Goal: Navigation & Orientation: Find specific page/section

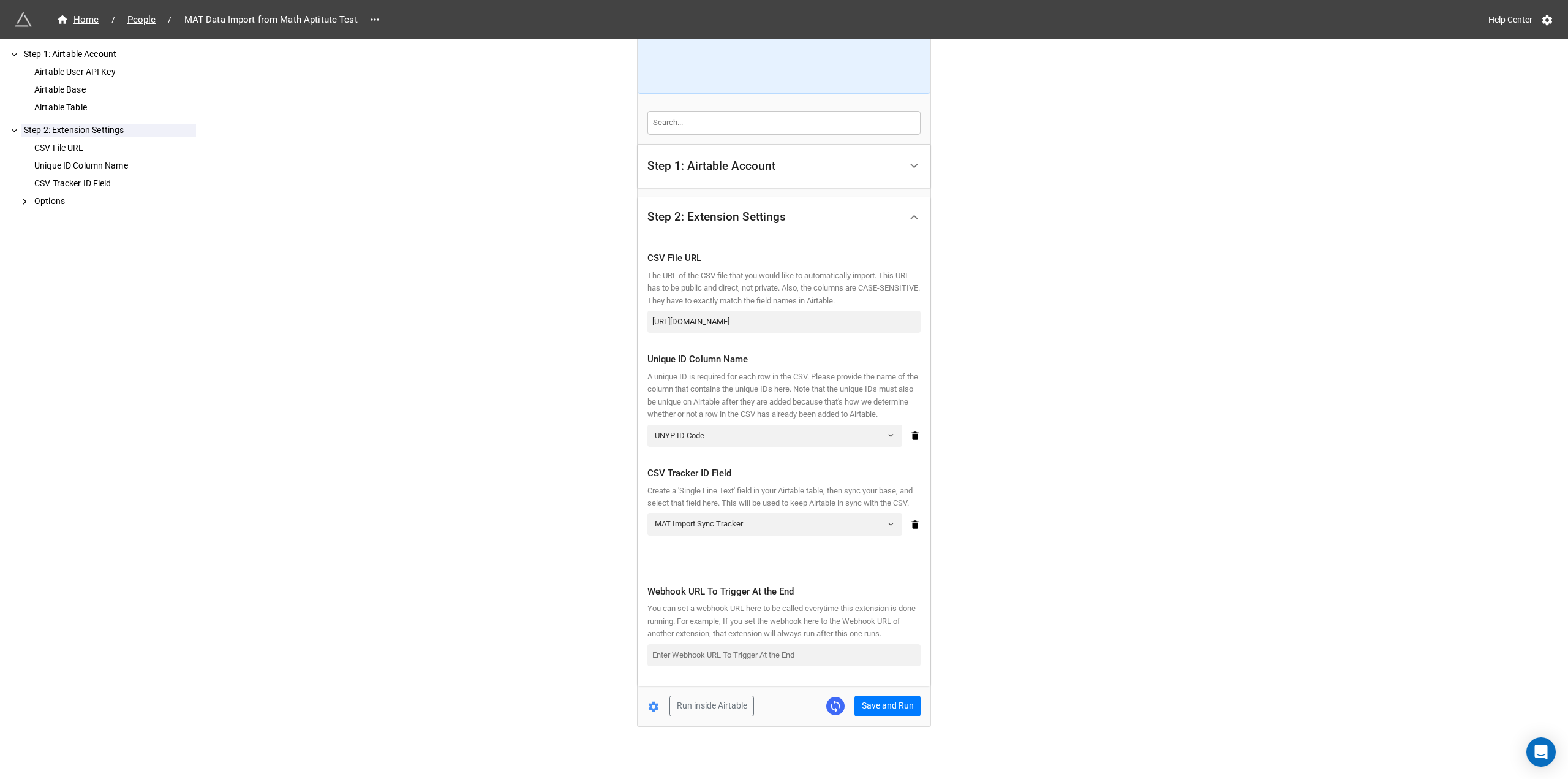
scroll to position [155, 0]
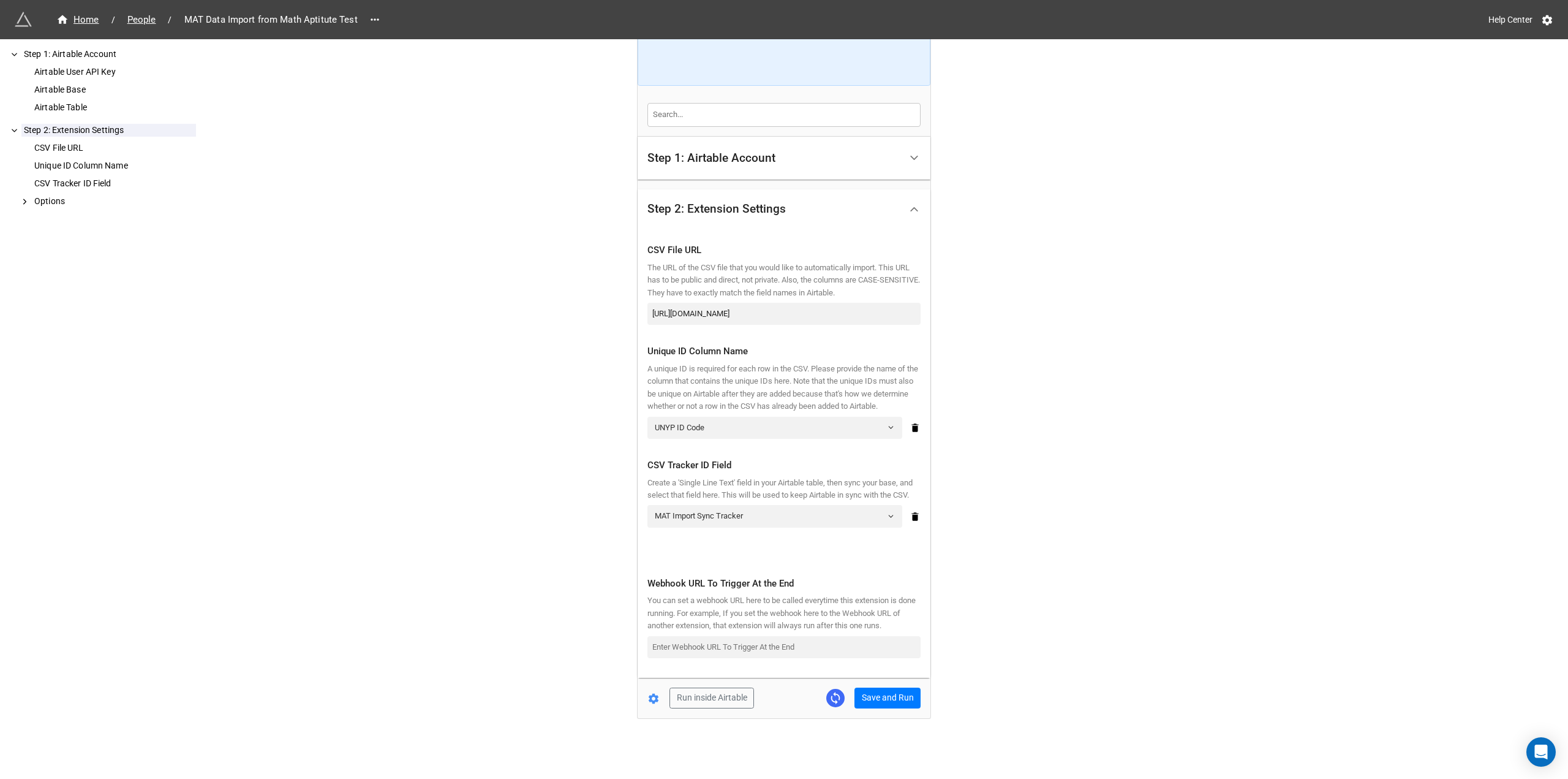
click at [642, 704] on div "Run inside Airtable Save and Run" at bounding box center [779, 698] width 283 height 21
click at [649, 697] on icon at bounding box center [654, 699] width 10 height 11
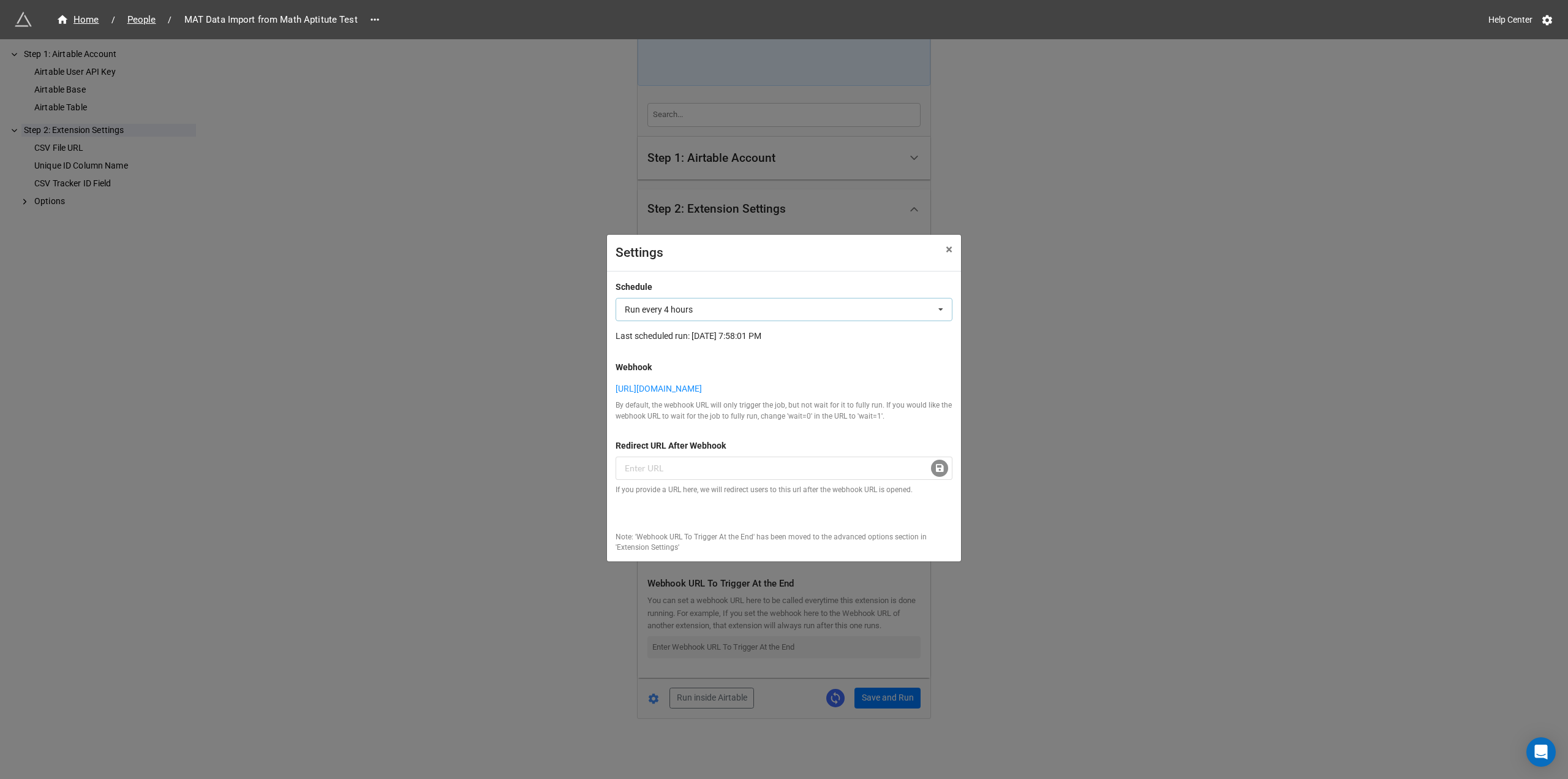
click at [765, 309] on div "Run every 4 hours Not scheduled Run every 60 minutes Run every 4 hours Run ever…" at bounding box center [784, 309] width 337 height 23
click at [763, 323] on div "Not scheduled" at bounding box center [784, 332] width 336 height 22
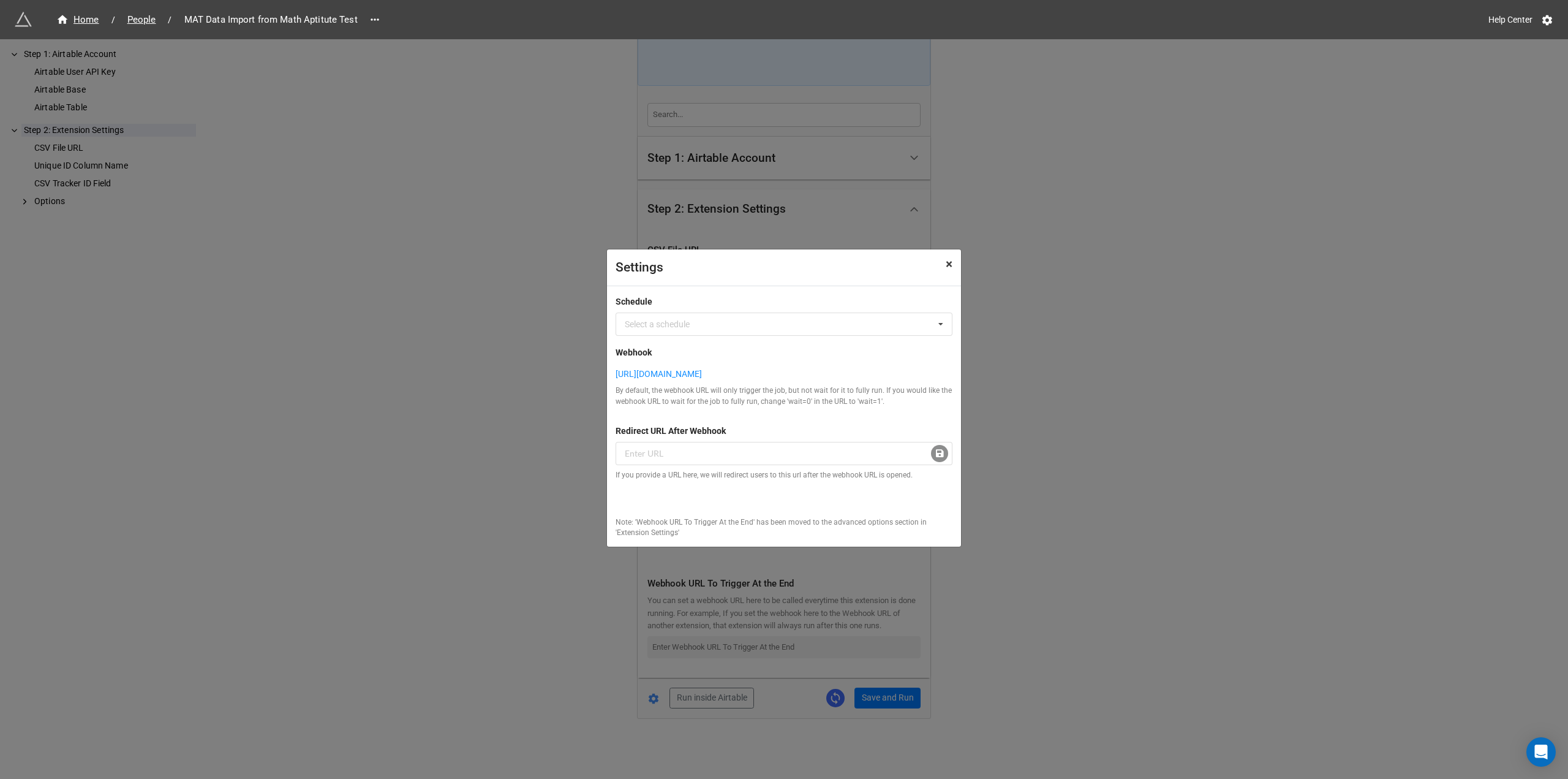
click at [950, 258] on span "×" at bounding box center [950, 264] width 7 height 15
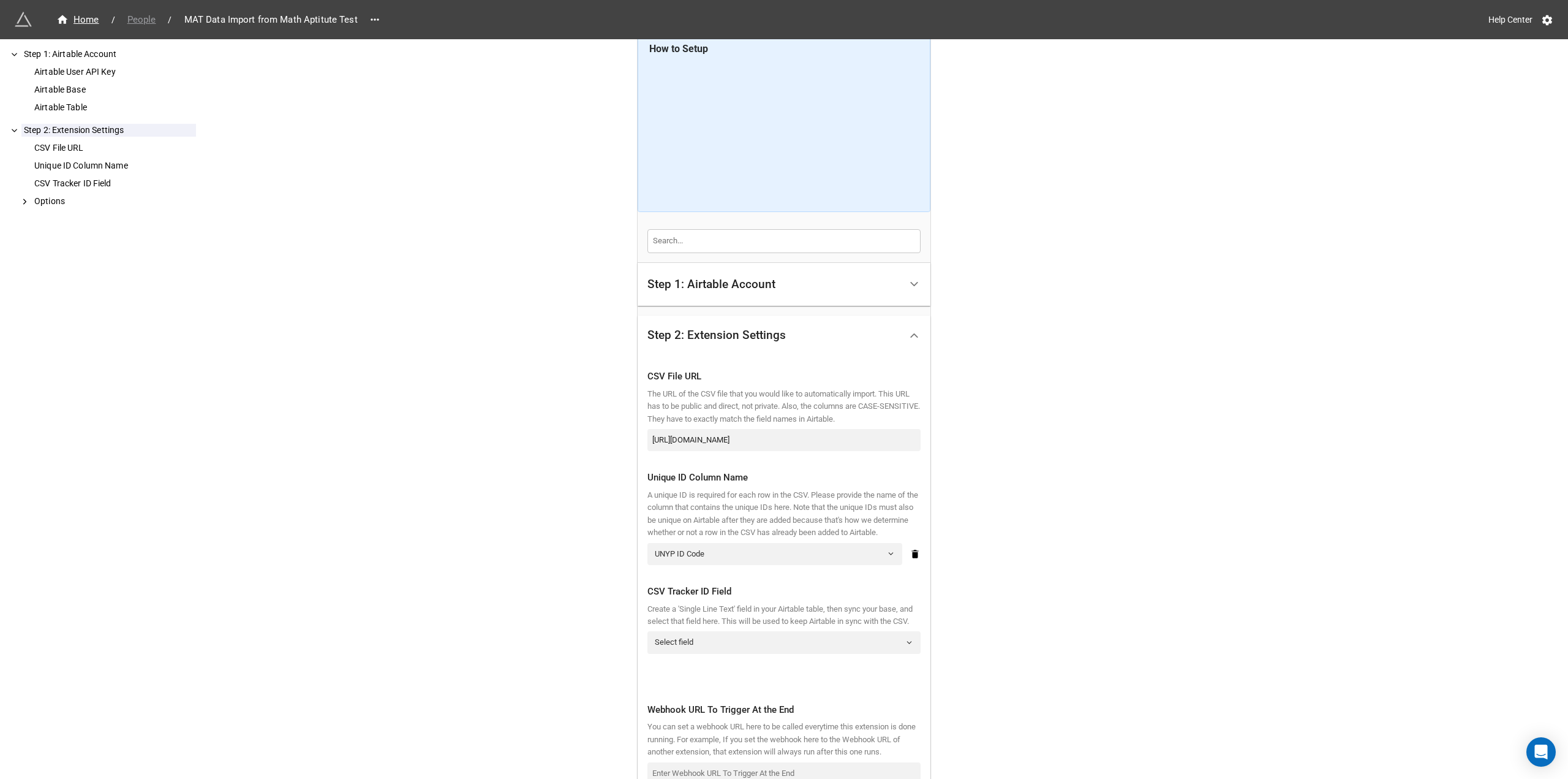
scroll to position [0, 0]
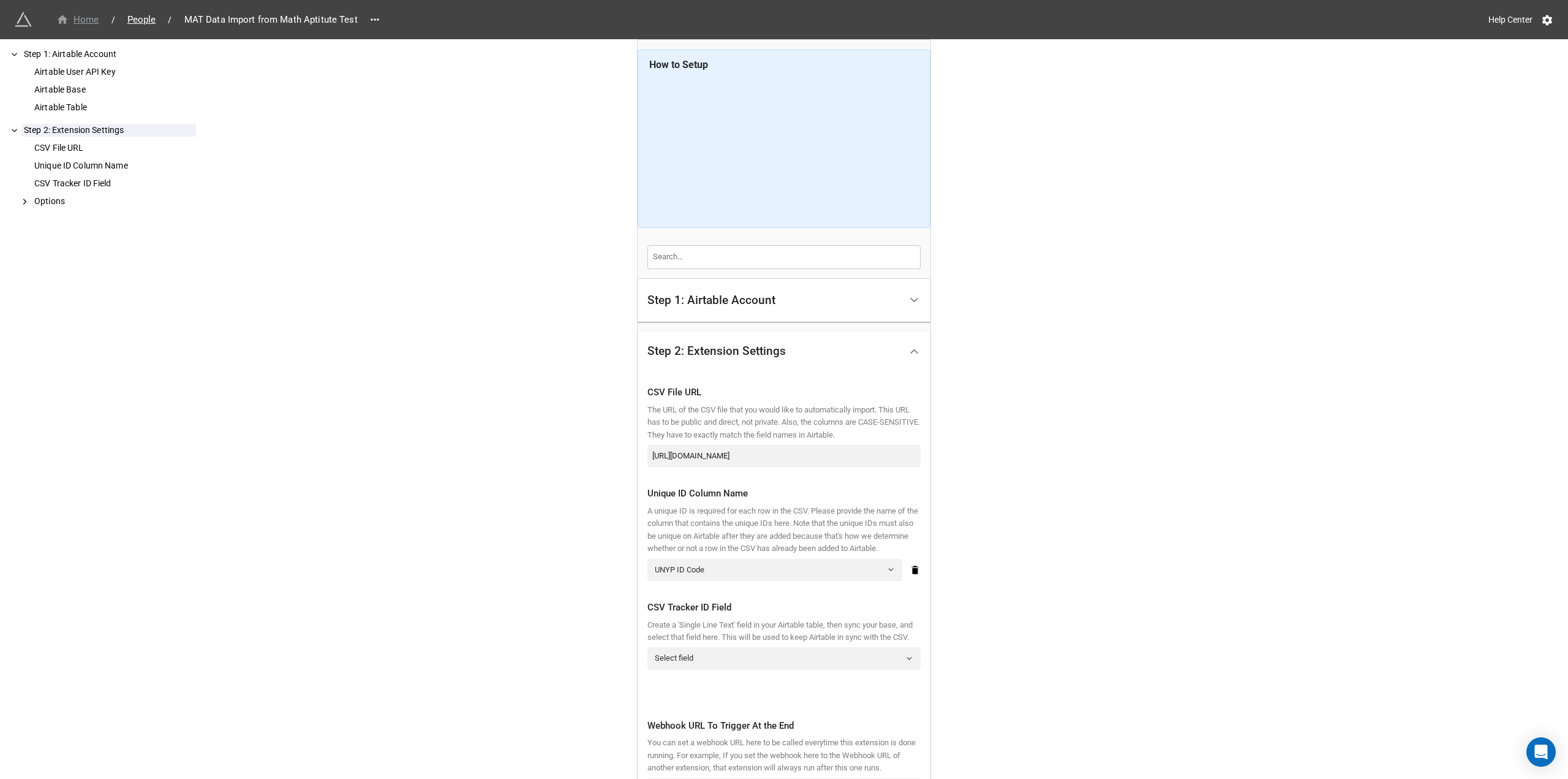
click at [91, 20] on div "Home" at bounding box center [77, 20] width 43 height 14
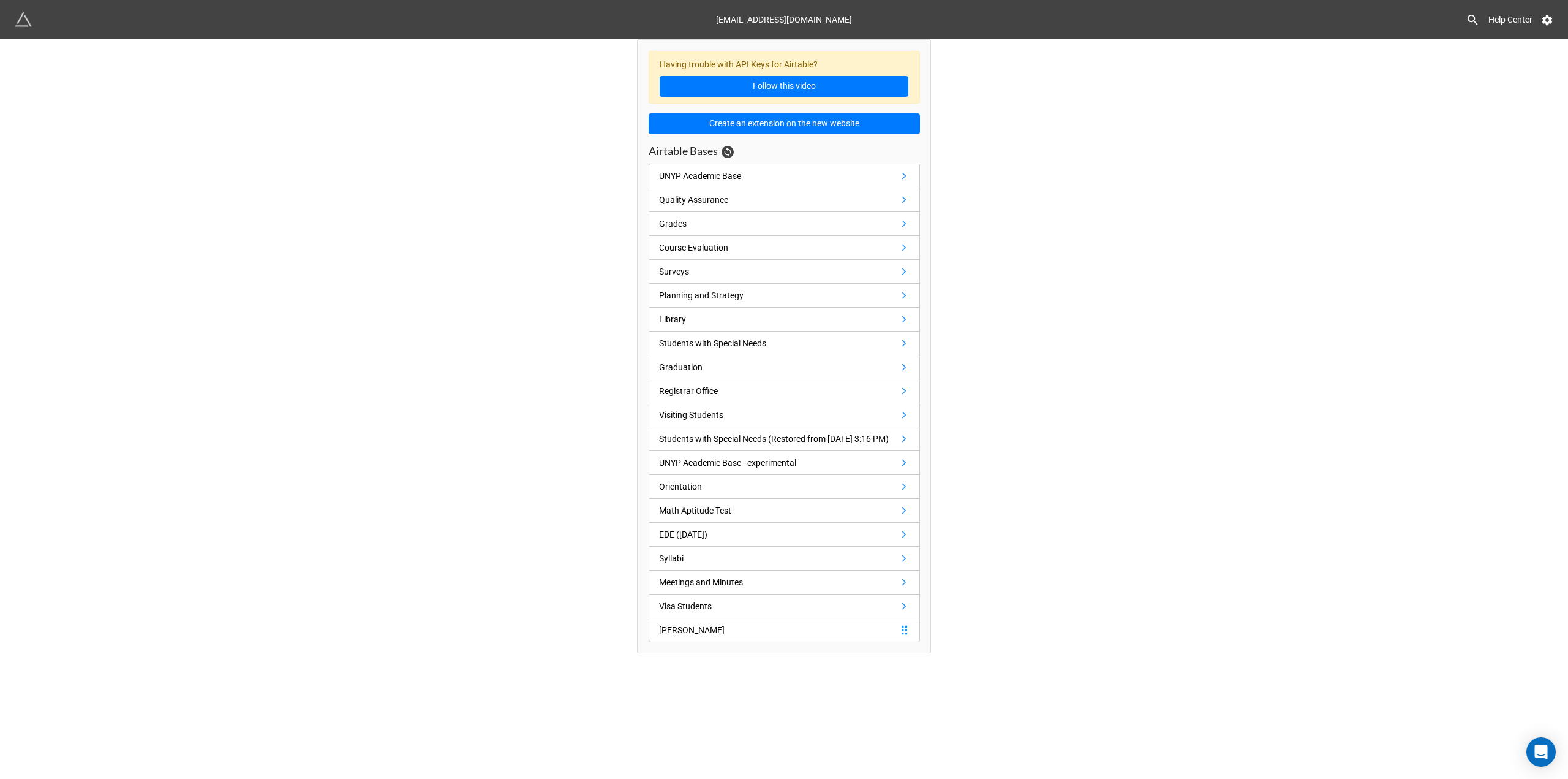
click at [724, 642] on link "[PERSON_NAME]" at bounding box center [784, 630] width 271 height 24
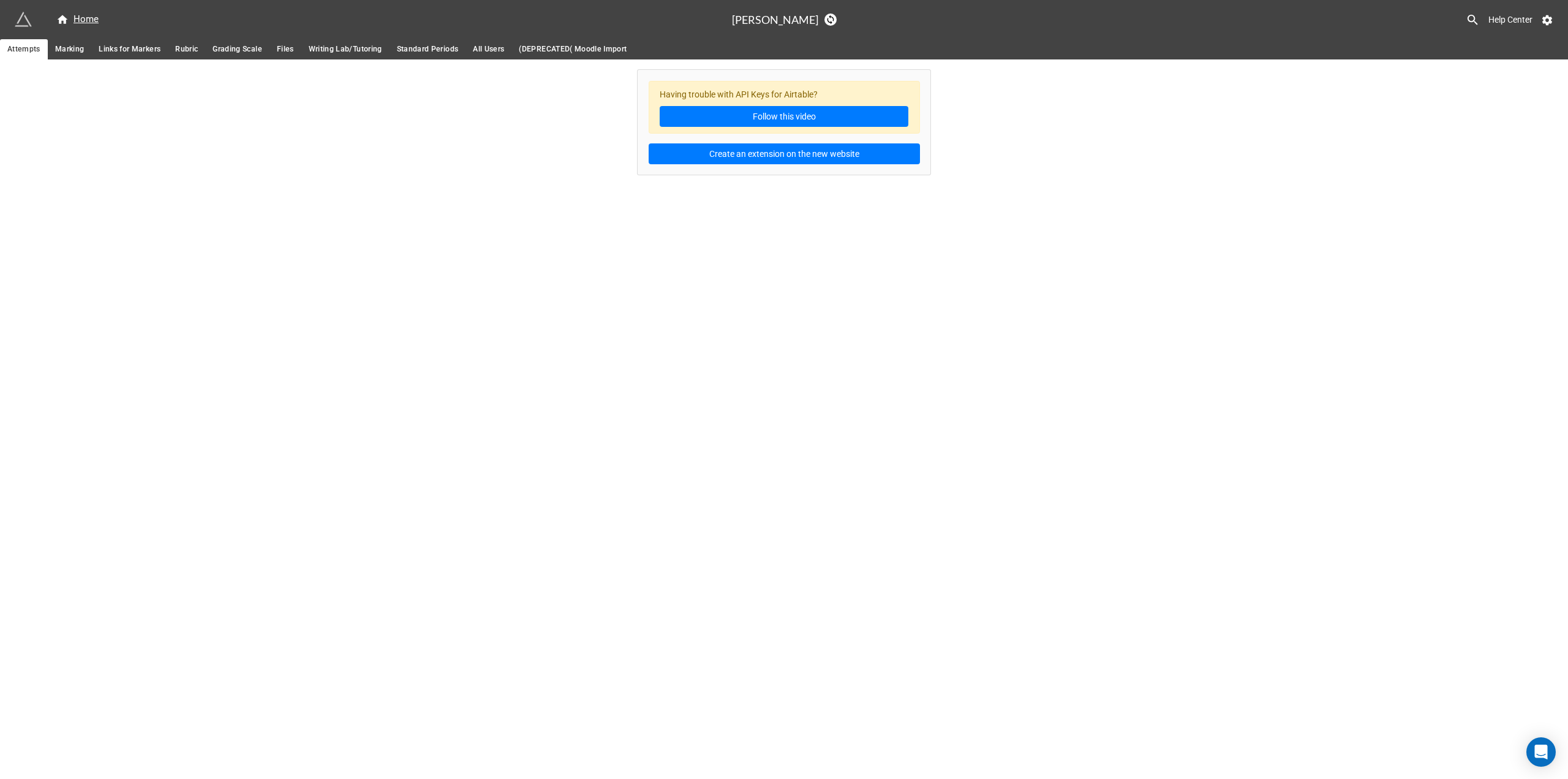
click at [71, 54] on span "Marking" at bounding box center [69, 49] width 29 height 13
click at [122, 50] on span "Links for Markers" at bounding box center [129, 49] width 62 height 13
click at [195, 50] on span "Rubric" at bounding box center [186, 49] width 22 height 13
click at [231, 45] on span "Grading Scale" at bounding box center [237, 49] width 50 height 13
click at [303, 51] on link "Writing Lab/Tutoring" at bounding box center [346, 49] width 89 height 20
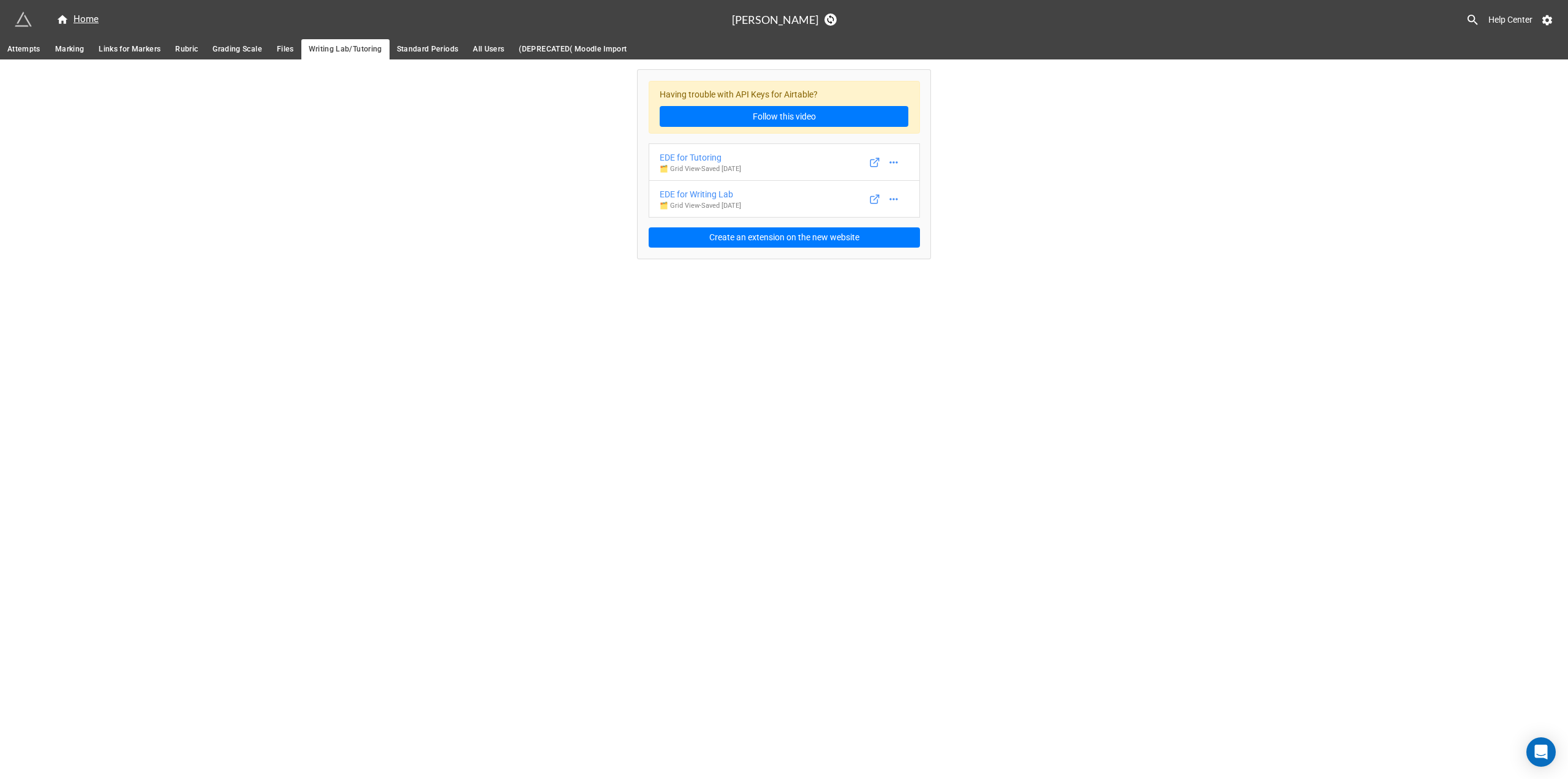
drag, startPoint x: 279, startPoint y: 45, endPoint x: 293, endPoint y: 46, distance: 14.0
click at [280, 45] on span "Files" at bounding box center [285, 49] width 17 height 13
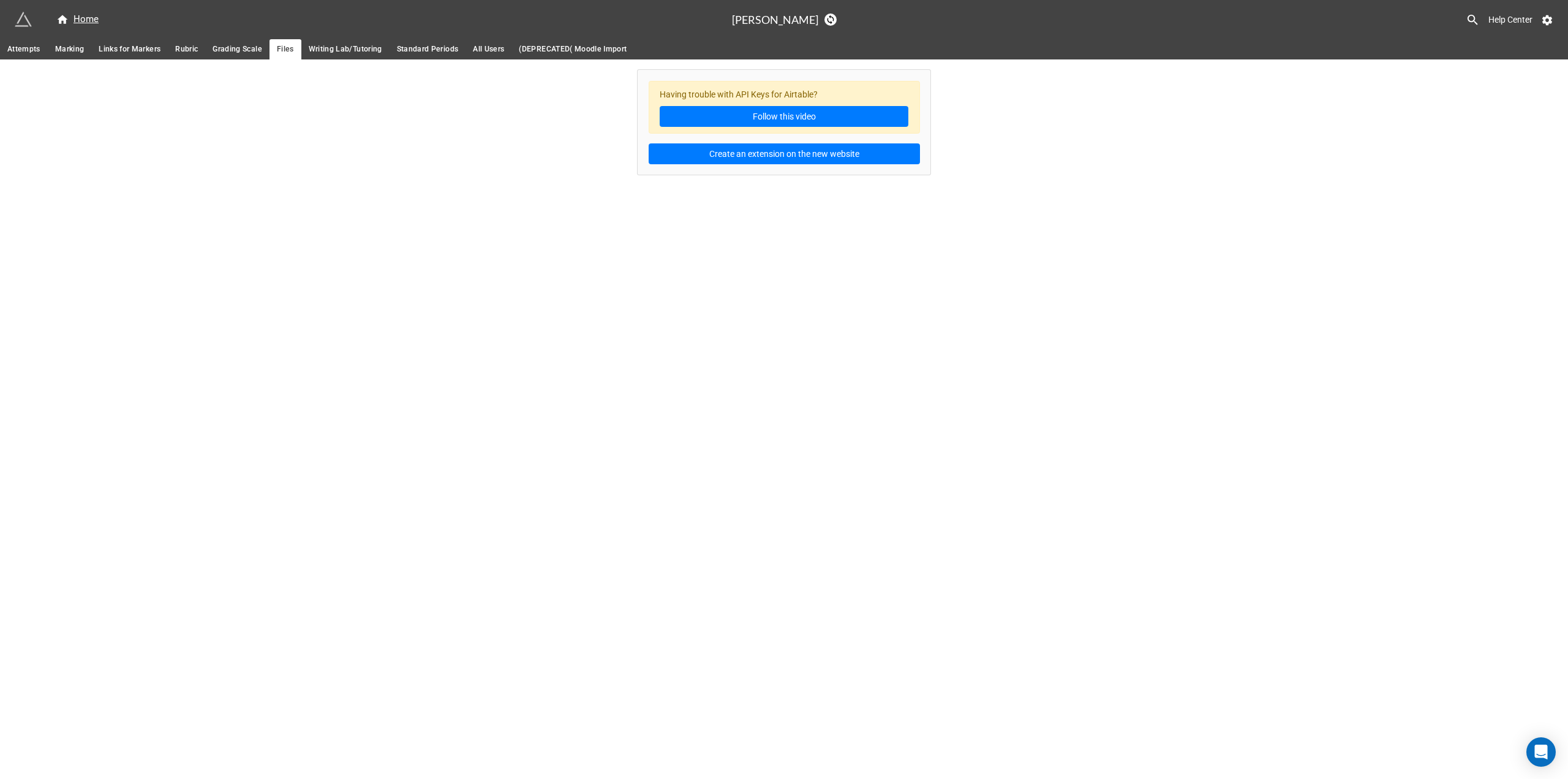
click at [333, 49] on span "Writing Lab/Tutoring" at bounding box center [345, 49] width 74 height 13
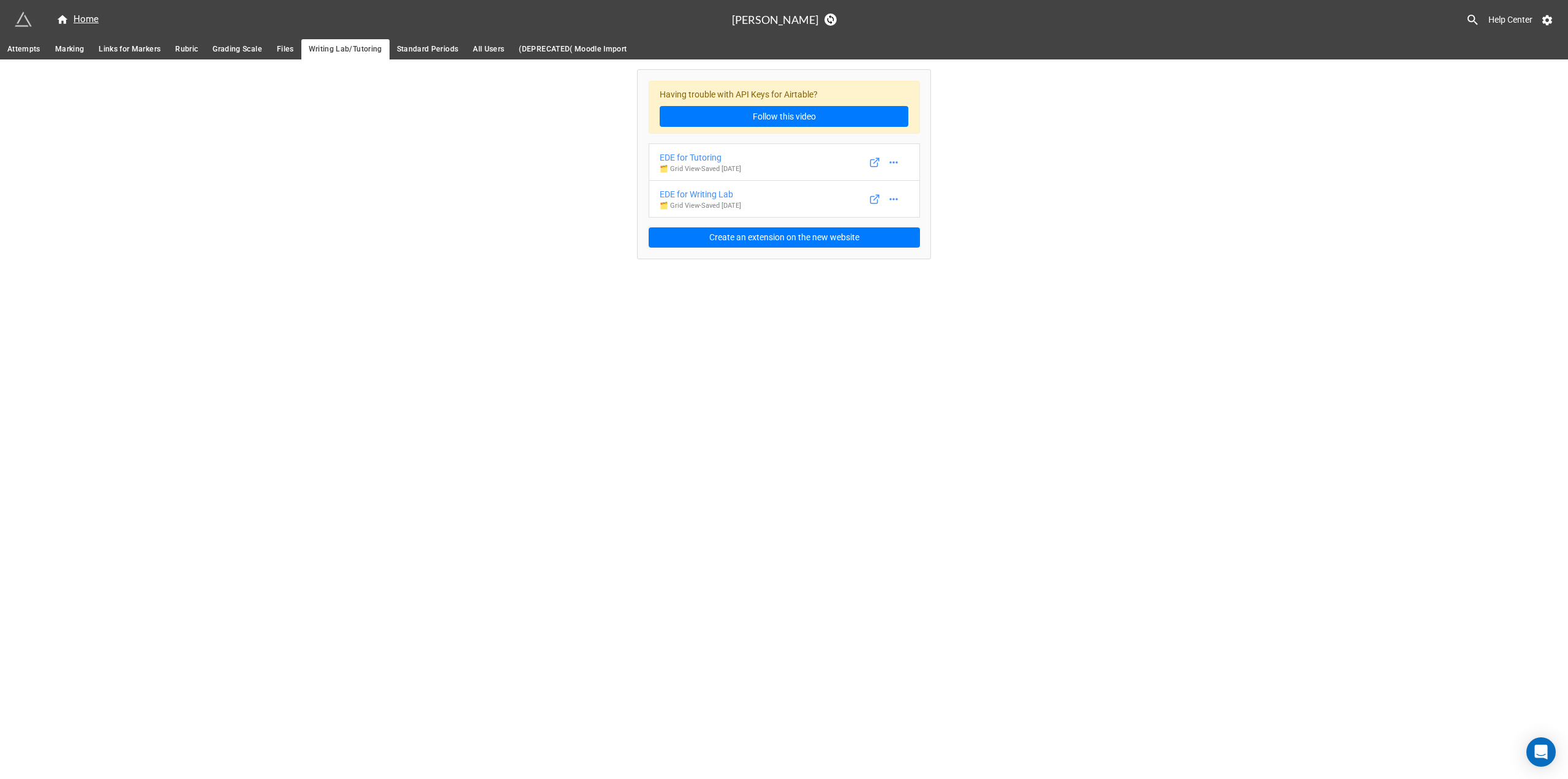
click at [437, 39] on div "Home EDE Help Center" at bounding box center [784, 20] width 1568 height 39
click at [440, 49] on span "Standard Periods" at bounding box center [428, 49] width 62 height 13
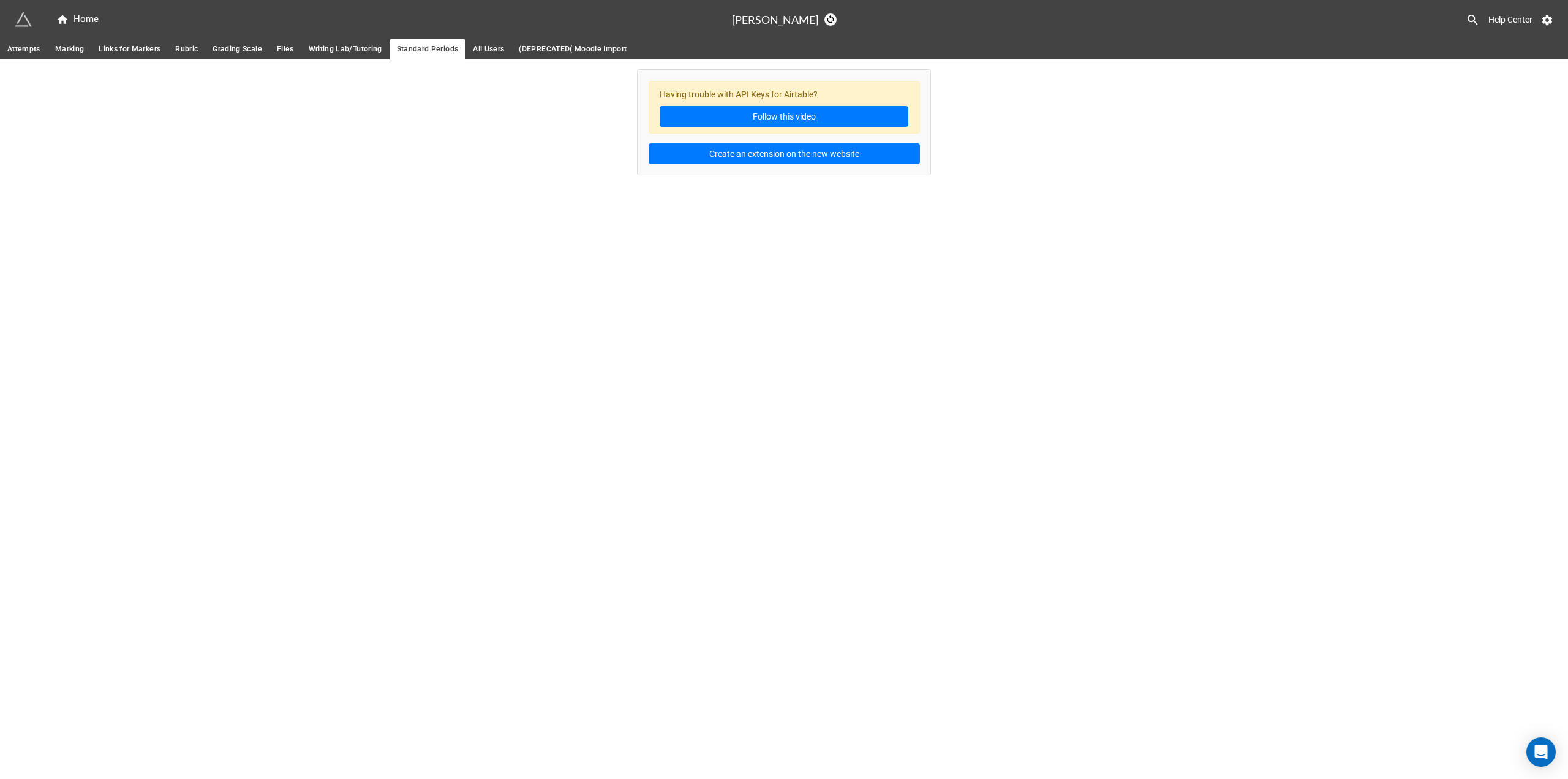
click at [503, 53] on span "All Users" at bounding box center [488, 49] width 31 height 13
click at [554, 50] on span "(DEPRECATED( Moodle Import" at bounding box center [572, 49] width 108 height 13
